Goal: Browse casually

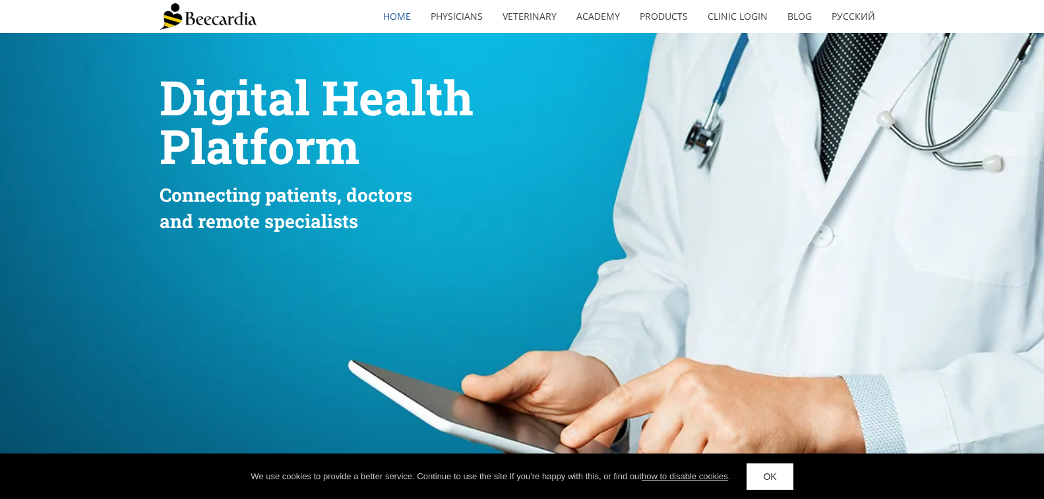
click at [782, 477] on link "OK" at bounding box center [769, 477] width 46 height 26
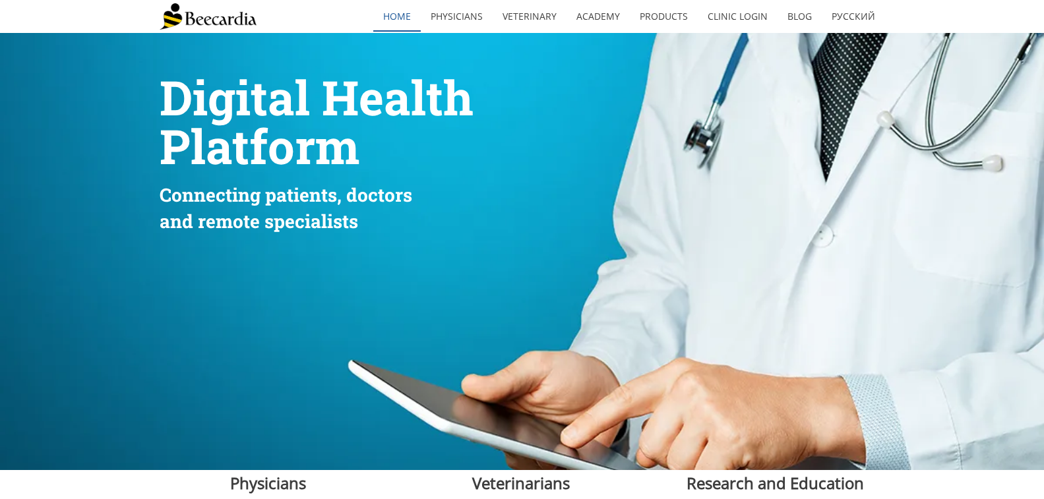
click at [407, 20] on link "home" at bounding box center [396, 16] width 47 height 30
